Goal: Transaction & Acquisition: Subscribe to service/newsletter

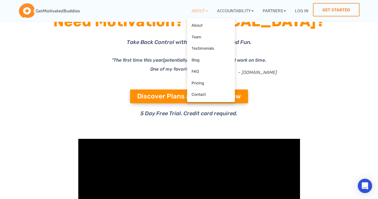
click at [248, 102] on icon at bounding box center [273, 93] width 130 height 79
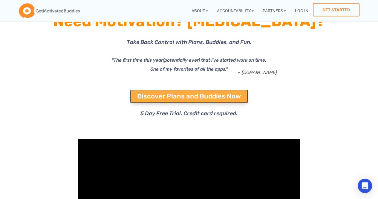
click at [159, 94] on span "Discover Plans and Buddies Now" at bounding box center [189, 96] width 104 height 7
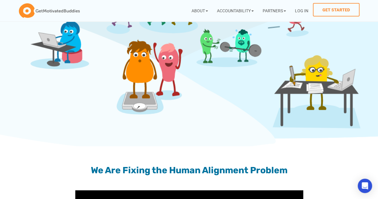
scroll to position [489, 0]
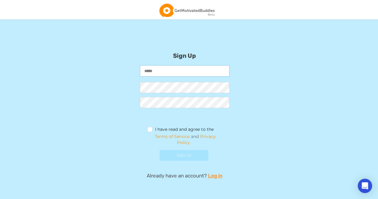
scroll to position [15, 0]
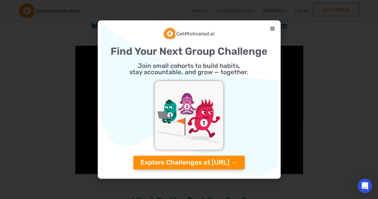
click at [273, 29] on icon "Close" at bounding box center [272, 28] width 4 height 4
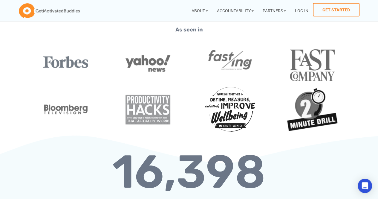
scroll to position [829, 0]
